Goal: Download file/media

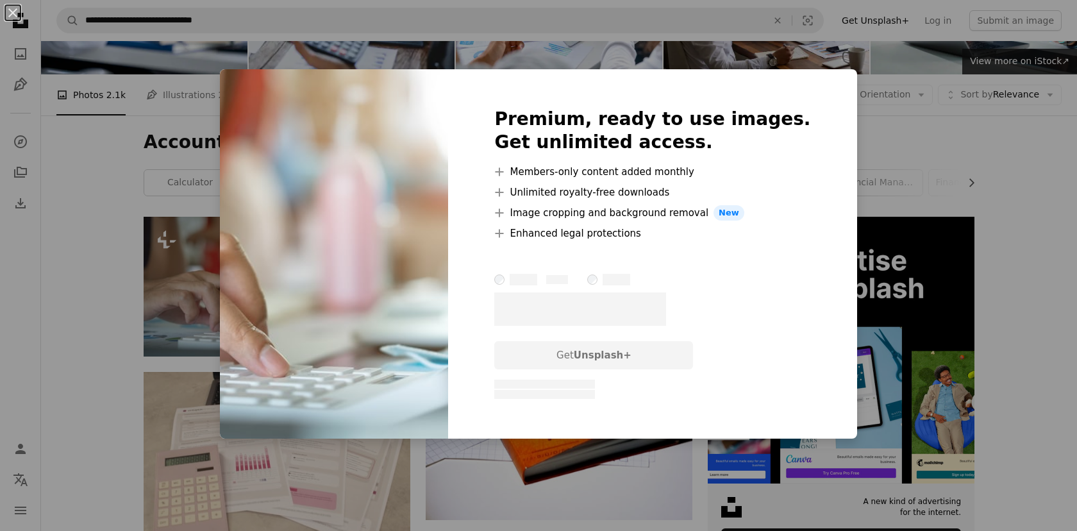
scroll to position [104, 0]
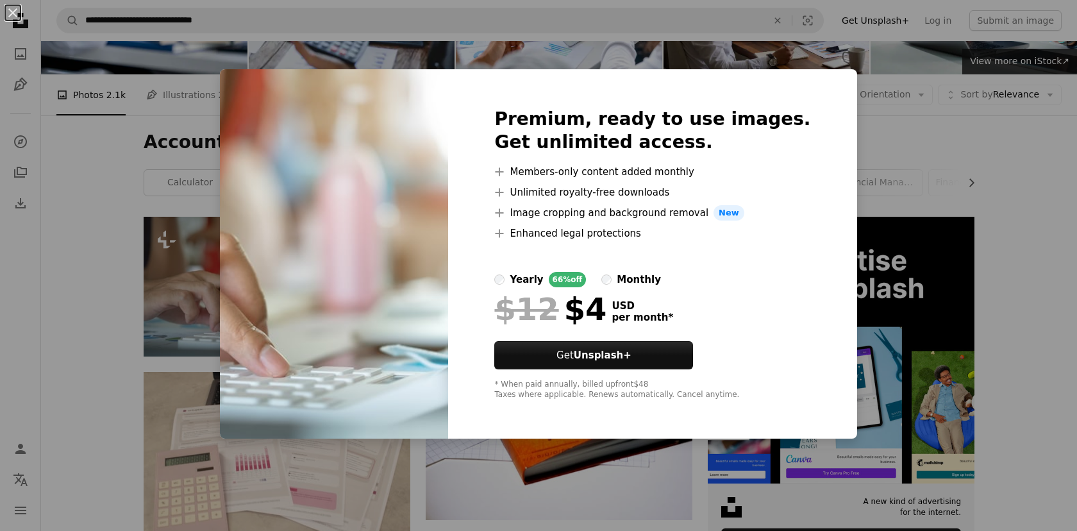
click at [921, 197] on div "An X shape Premium, ready to use images. Get unlimited access. A plus sign Memb…" at bounding box center [538, 265] width 1077 height 531
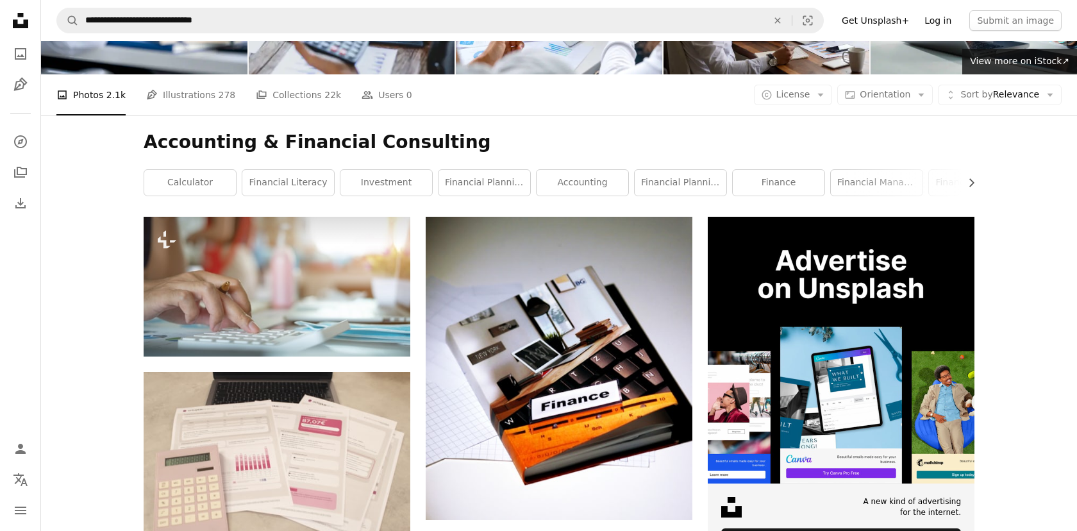
click at [945, 27] on link "Log in" at bounding box center [937, 20] width 42 height 21
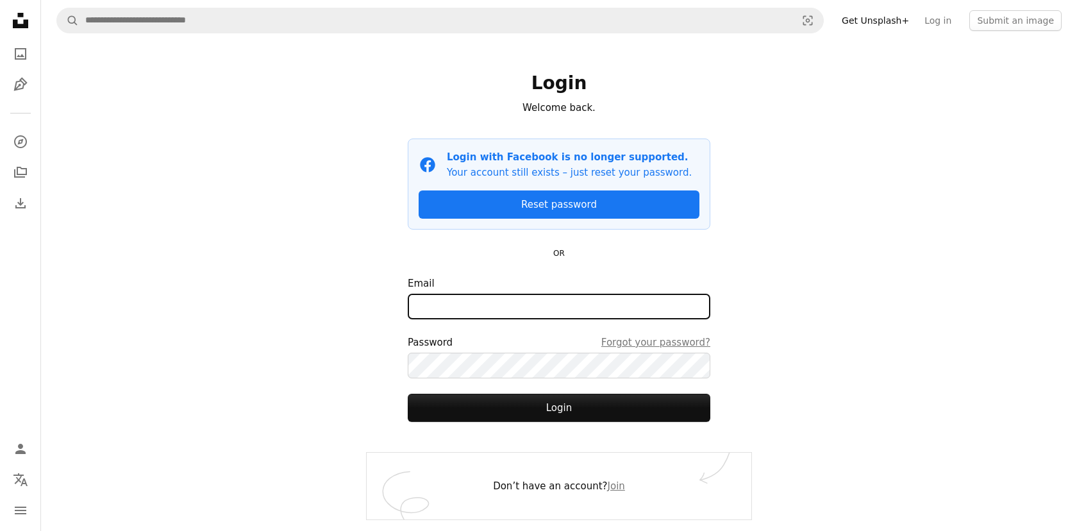
click at [547, 307] on input "Email" at bounding box center [559, 307] width 302 height 26
type input "**********"
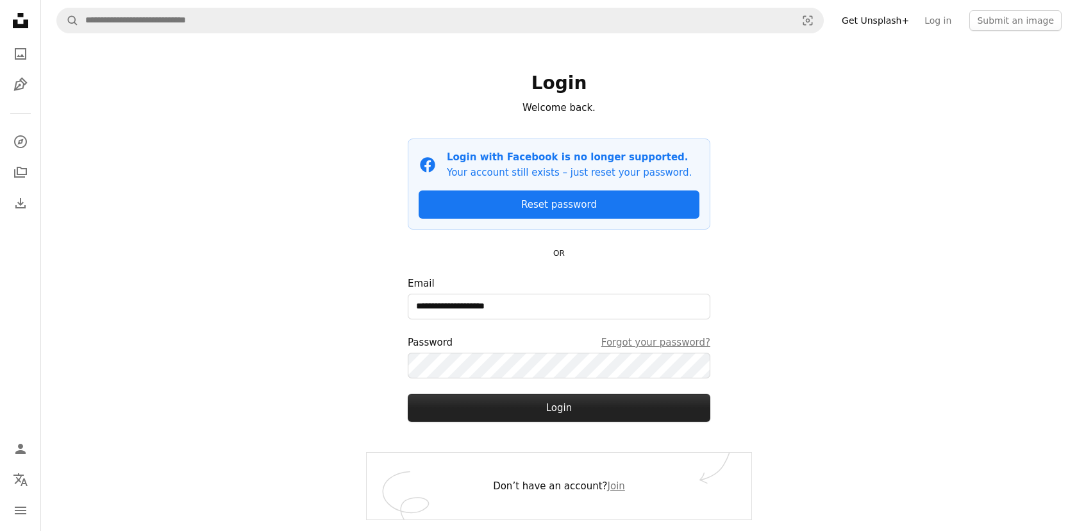
click at [554, 415] on button "Login" at bounding box center [559, 407] width 302 height 28
